Goal: Transaction & Acquisition: Download file/media

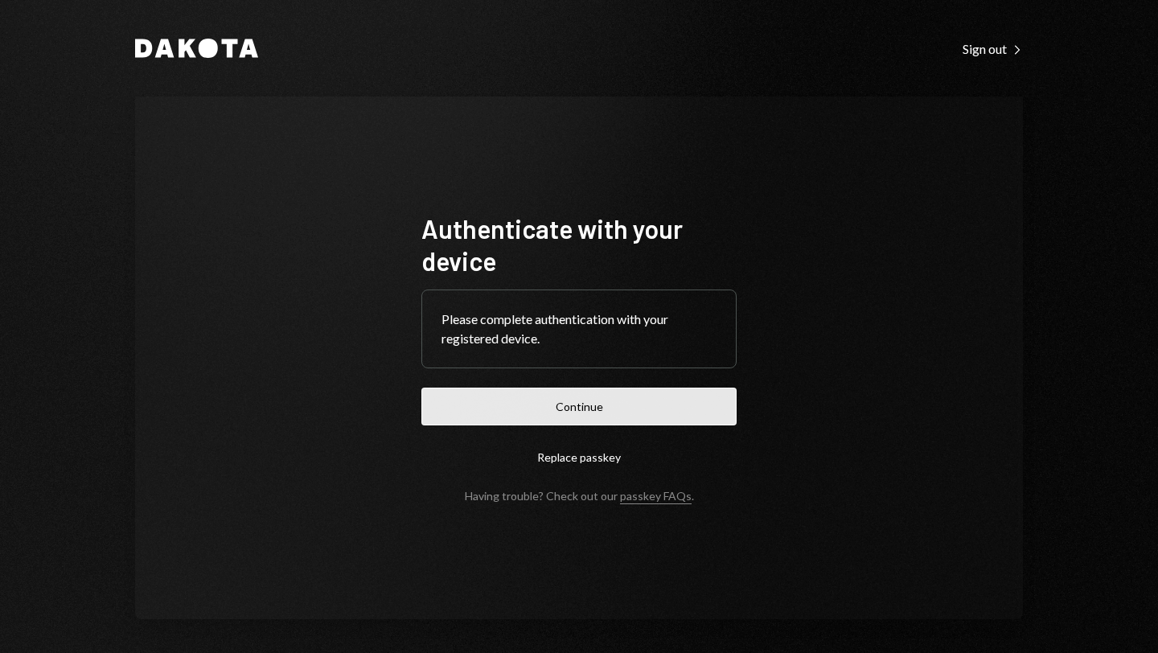
click at [561, 390] on button "Continue" at bounding box center [578, 407] width 315 height 38
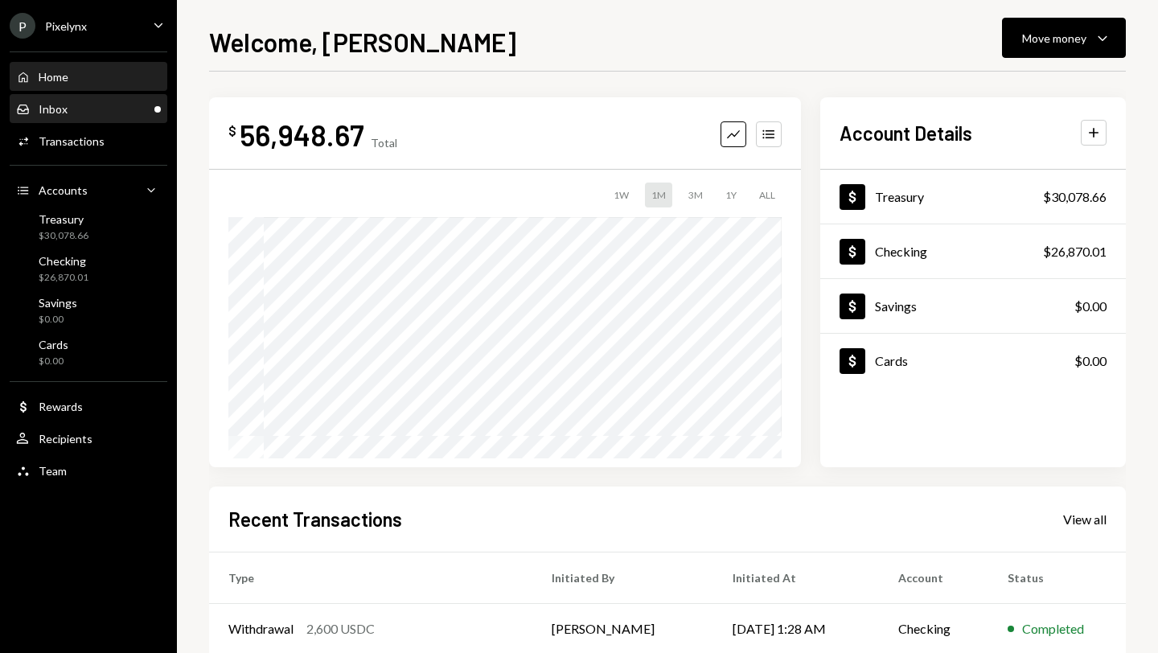
click at [77, 112] on div "Inbox Inbox" at bounding box center [88, 109] width 145 height 14
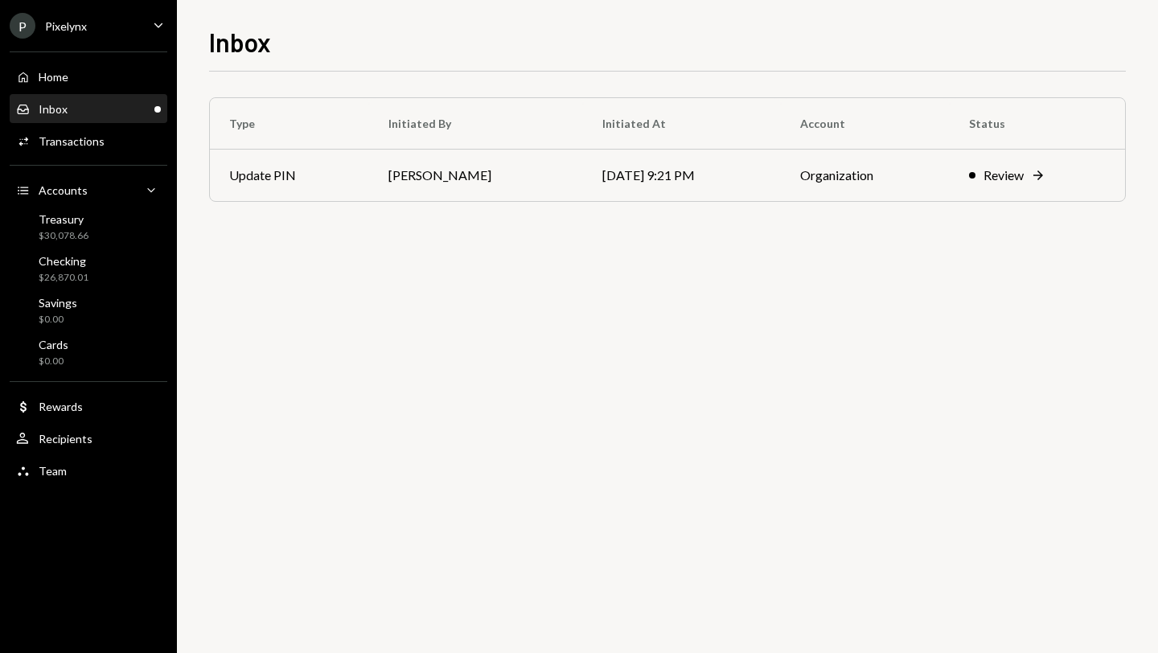
click at [93, 21] on div "P Pixelynx Caret Down" at bounding box center [88, 26] width 177 height 26
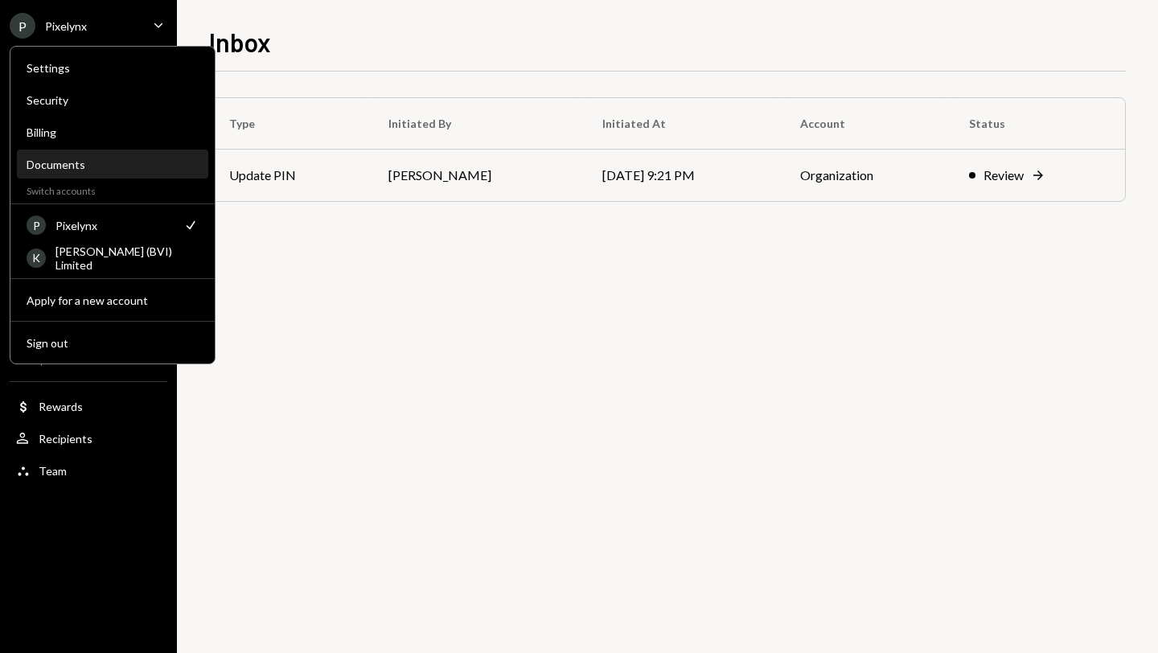
click at [93, 166] on div "Documents" at bounding box center [113, 165] width 172 height 14
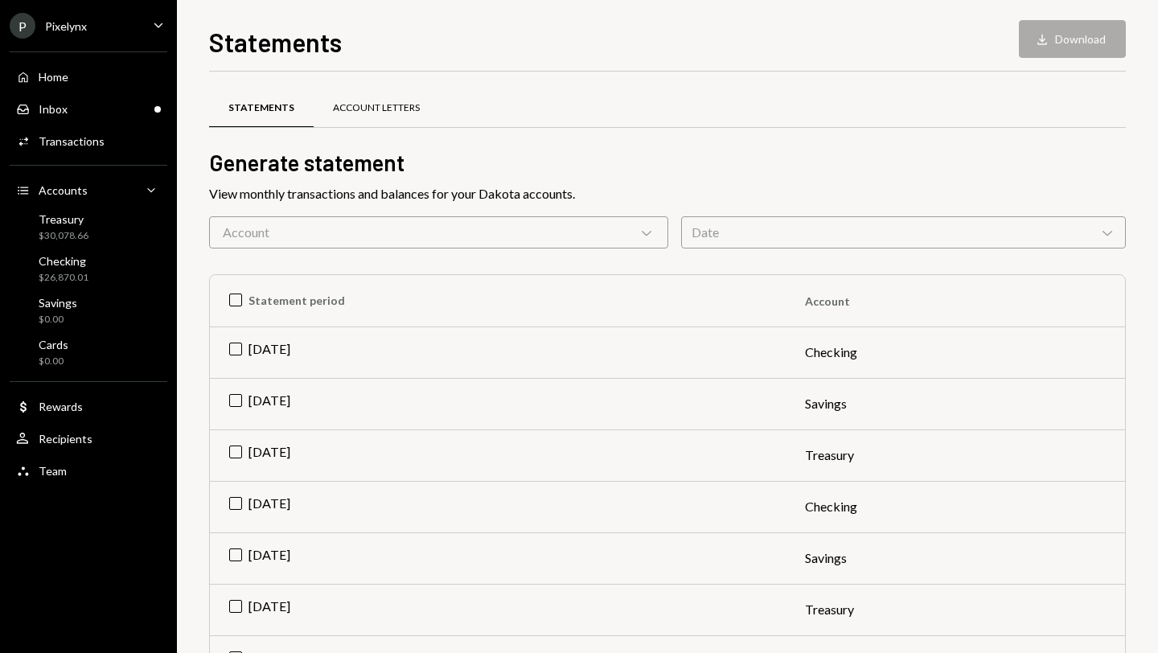
click at [353, 105] on div "Account Letters" at bounding box center [376, 108] width 87 height 14
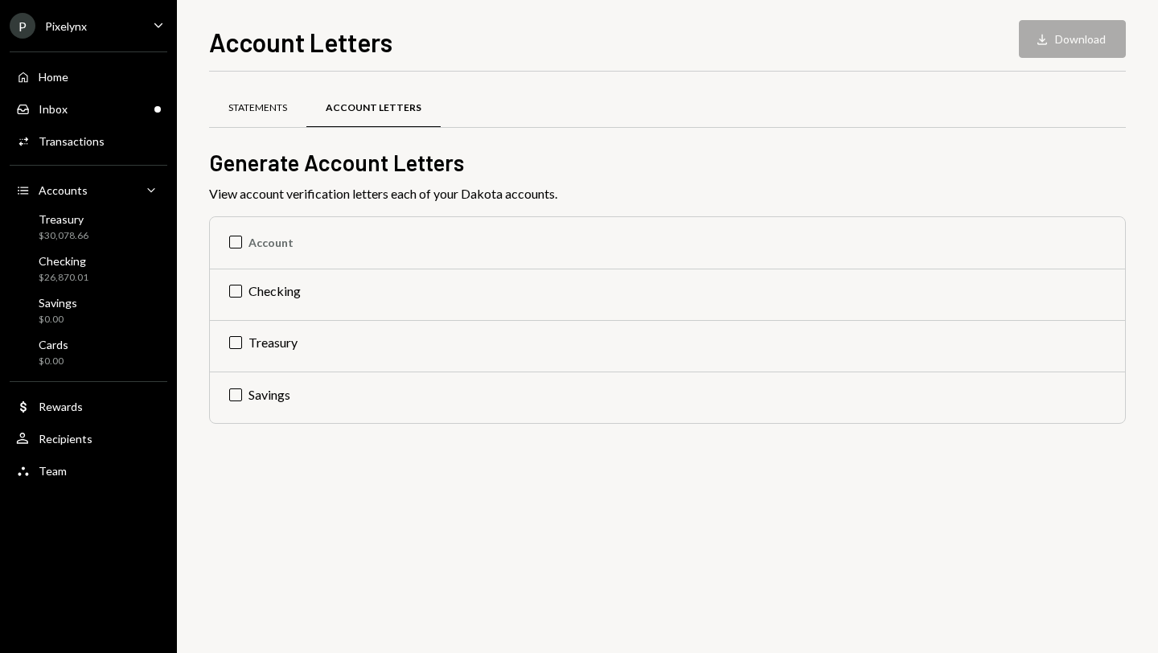
click at [241, 109] on div "Statements" at bounding box center [257, 108] width 59 height 14
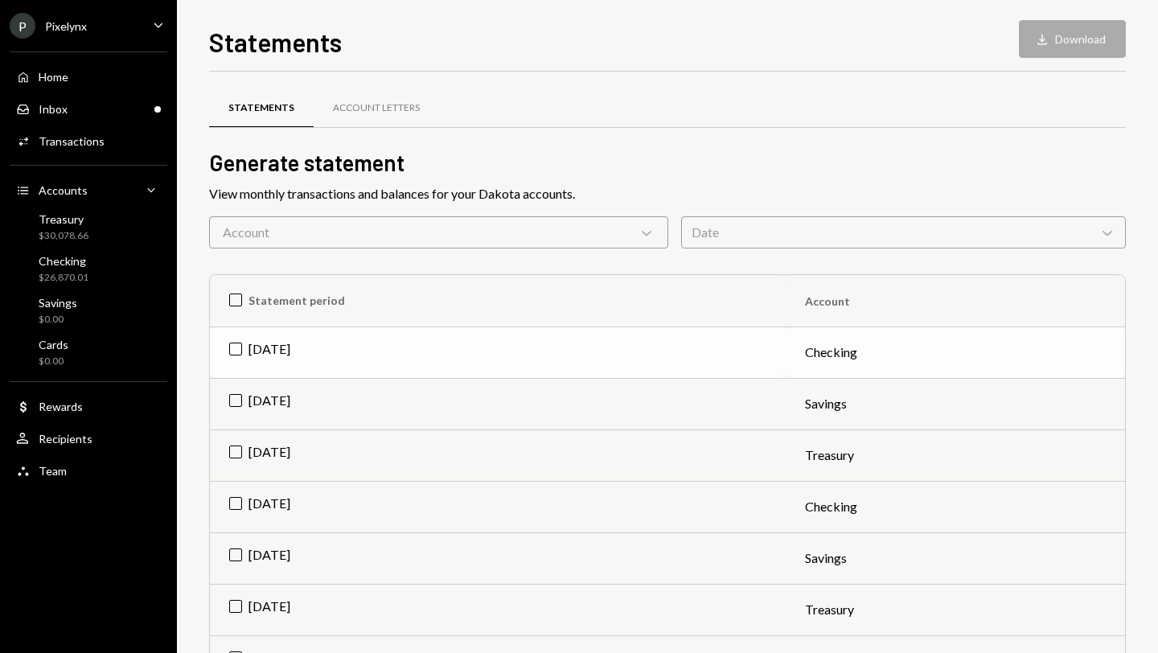
click at [236, 351] on td "[DATE]" at bounding box center [498, 352] width 576 height 51
click at [236, 401] on td "[DATE]" at bounding box center [498, 403] width 576 height 51
click at [232, 453] on td "[DATE]" at bounding box center [498, 454] width 576 height 51
click at [235, 494] on td "[DATE]" at bounding box center [498, 506] width 576 height 51
click at [236, 557] on td "[DATE]" at bounding box center [498, 557] width 576 height 51
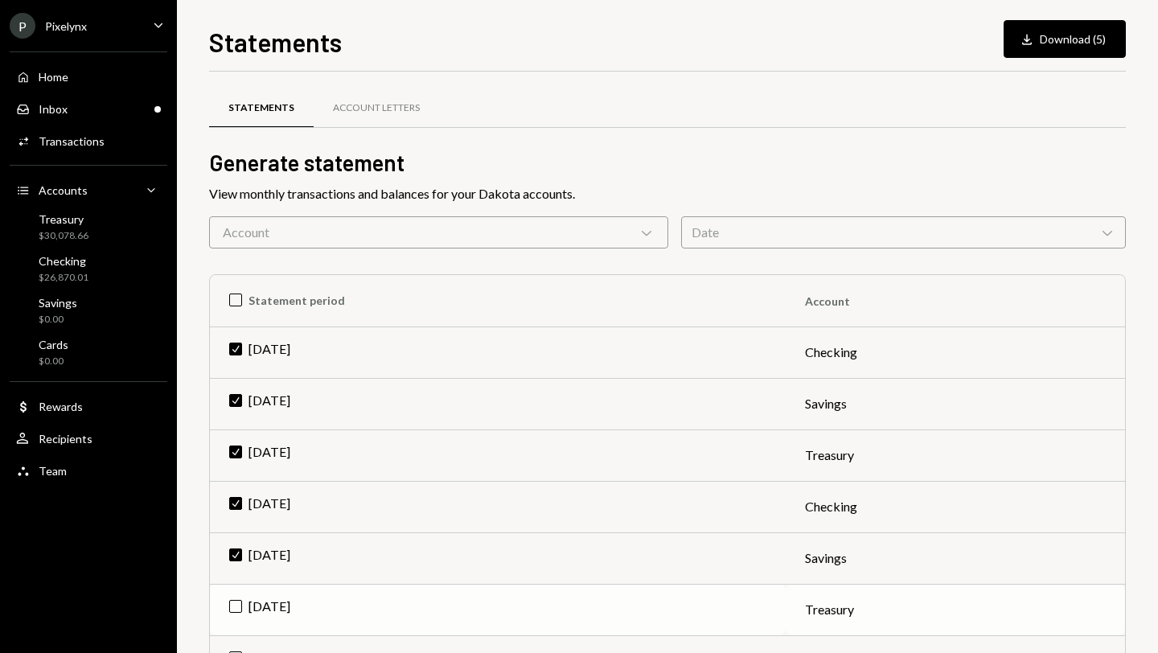
click at [236, 618] on td "[DATE]" at bounding box center [498, 609] width 576 height 51
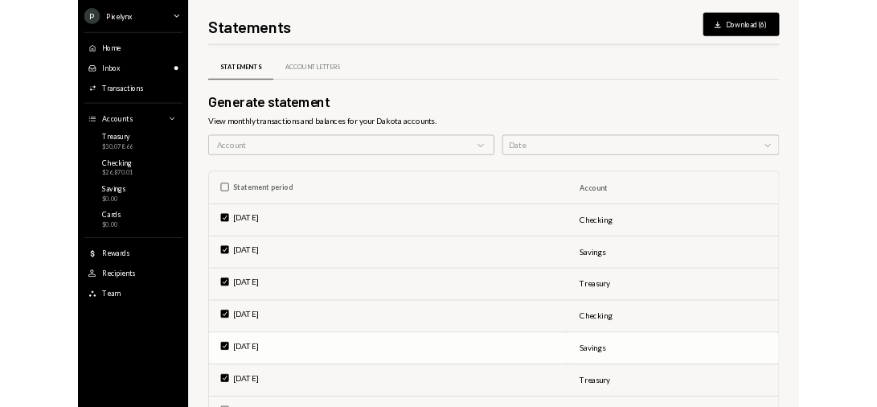
scroll to position [159, 0]
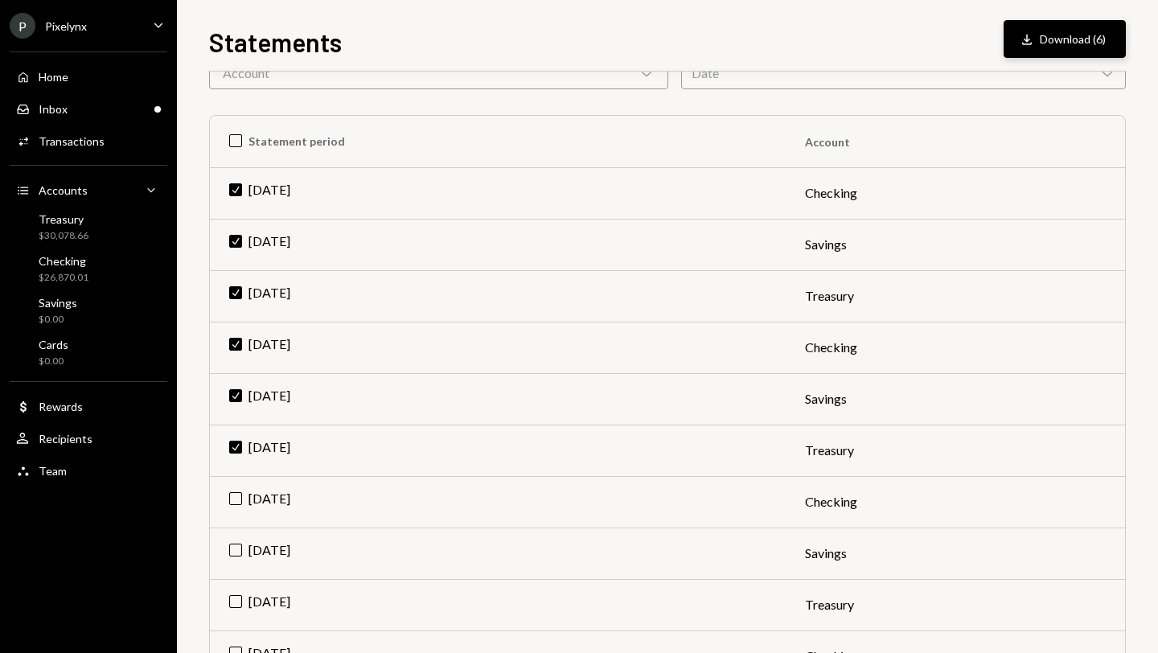
click at [1013, 50] on button "Download Download (6)" at bounding box center [1065, 39] width 122 height 38
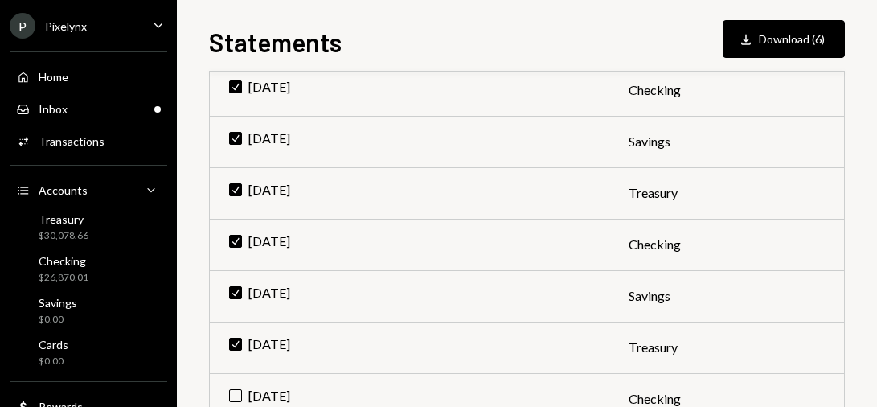
scroll to position [200, 0]
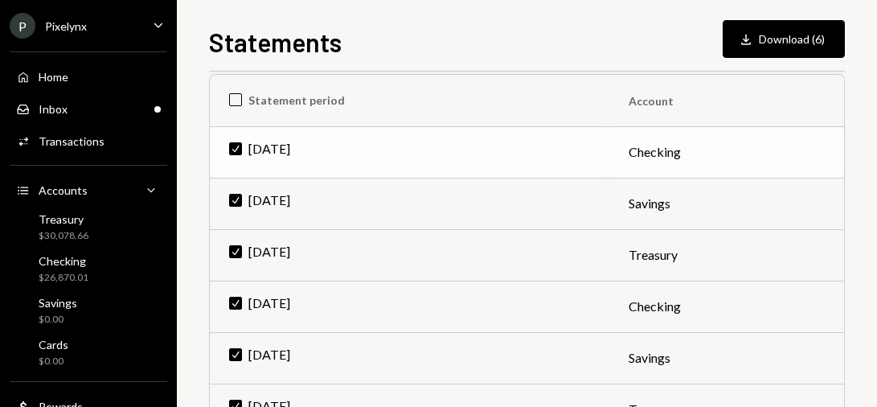
click at [235, 147] on td "Check [DATE]" at bounding box center [410, 151] width 400 height 51
click at [233, 204] on td "Check [DATE]" at bounding box center [410, 203] width 400 height 51
click at [232, 255] on td "Check [DATE]" at bounding box center [410, 254] width 400 height 51
click at [233, 294] on td "Check [DATE]" at bounding box center [410, 306] width 400 height 51
click at [230, 348] on td "Check [DATE]" at bounding box center [410, 357] width 400 height 51
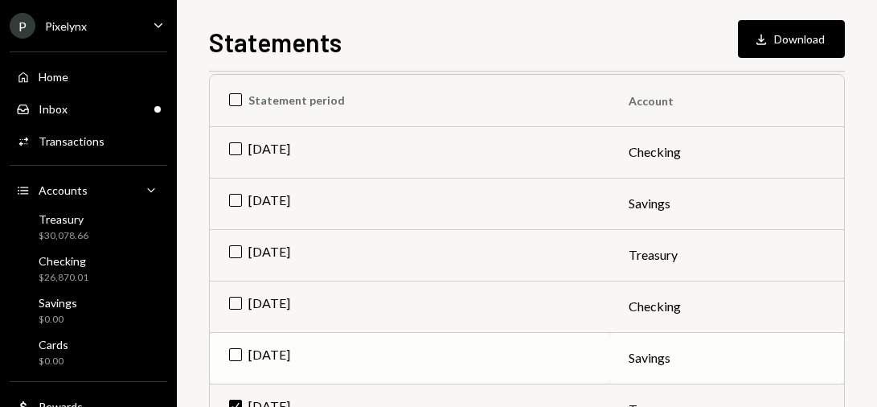
scroll to position [339, 0]
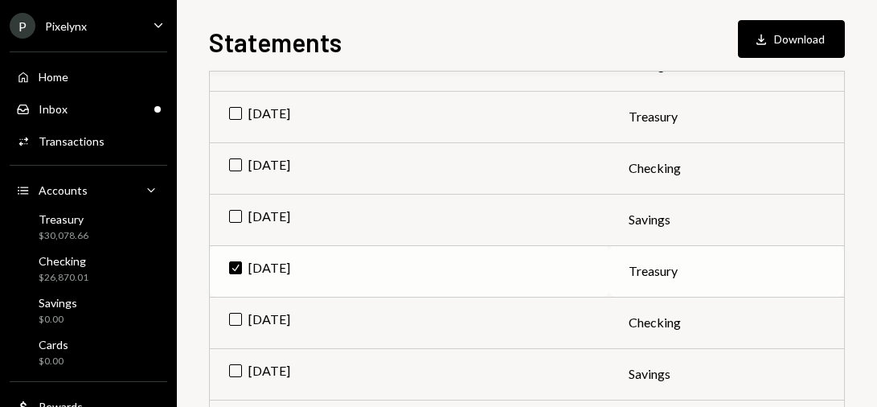
click at [235, 265] on td "Check [DATE]" at bounding box center [410, 270] width 400 height 51
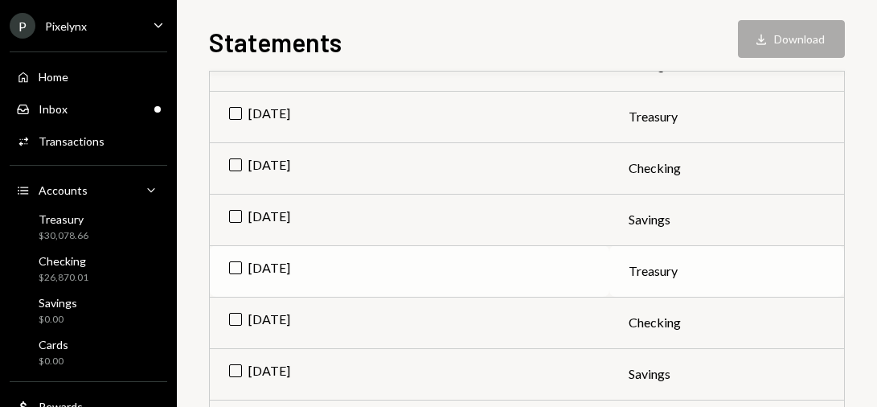
scroll to position [429, 0]
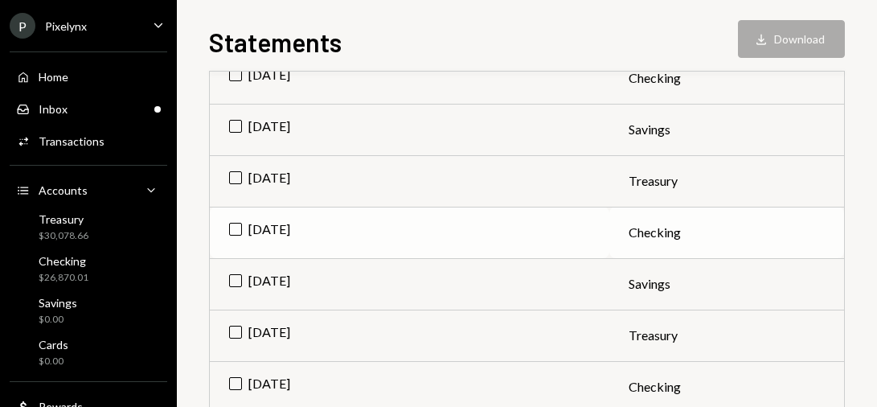
click at [233, 232] on td "[DATE]" at bounding box center [410, 232] width 400 height 51
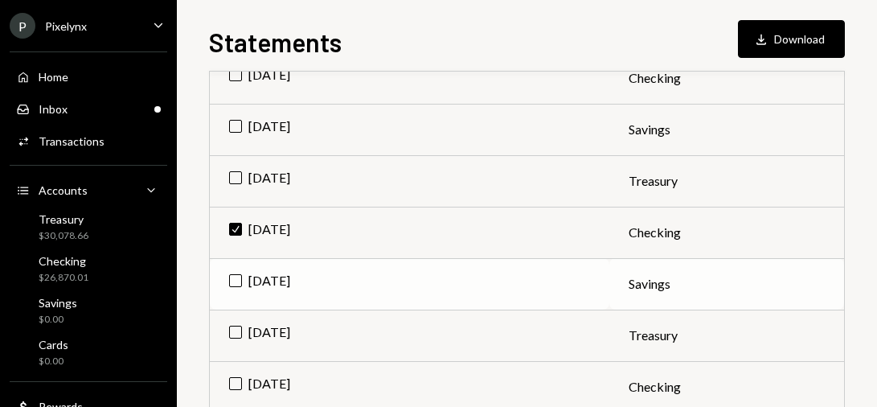
click at [236, 288] on td "[DATE]" at bounding box center [410, 283] width 400 height 51
click at [237, 336] on td "[DATE]" at bounding box center [410, 335] width 400 height 51
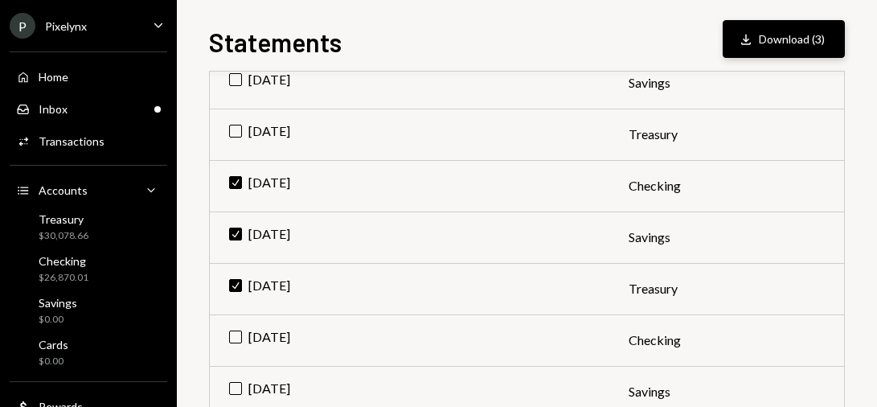
click at [775, 48] on button "Download Download (3)" at bounding box center [784, 39] width 122 height 38
click at [771, 33] on button "Download Download (3)" at bounding box center [784, 39] width 122 height 38
